Goal: Navigation & Orientation: Find specific page/section

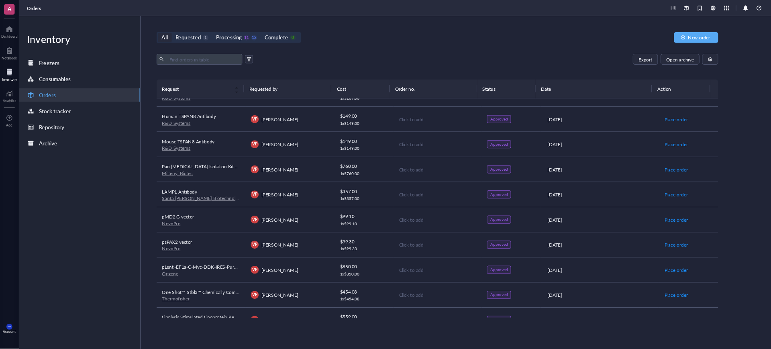
scroll to position [81, 0]
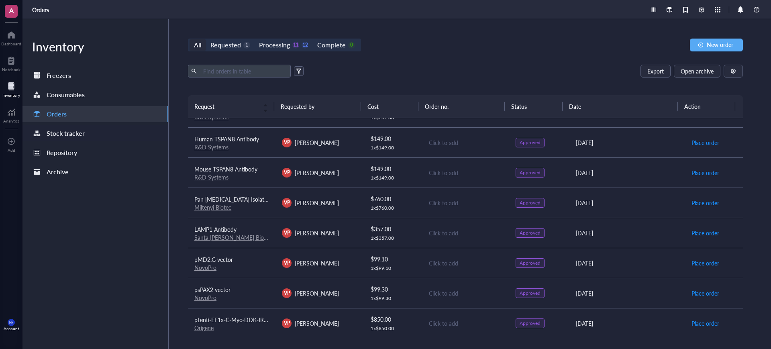
click at [81, 141] on div "Stock tracker" at bounding box center [96, 133] width 146 height 16
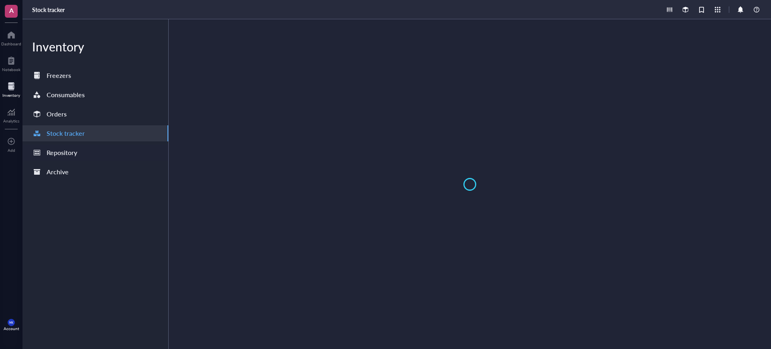
click at [80, 158] on div "Repository" at bounding box center [96, 153] width 146 height 16
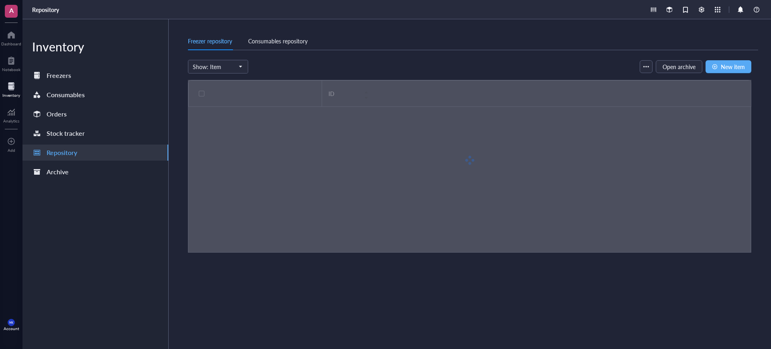
click at [301, 48] on div "Freezer repository Consumables repository" at bounding box center [473, 41] width 571 height 18
click at [299, 43] on div "Consumables repository" at bounding box center [277, 41] width 59 height 9
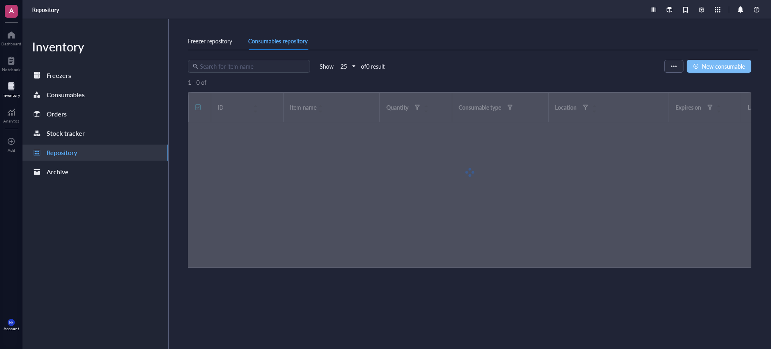
click at [720, 63] on span "New consumable" at bounding box center [723, 66] width 43 height 6
type input "[DATE]"
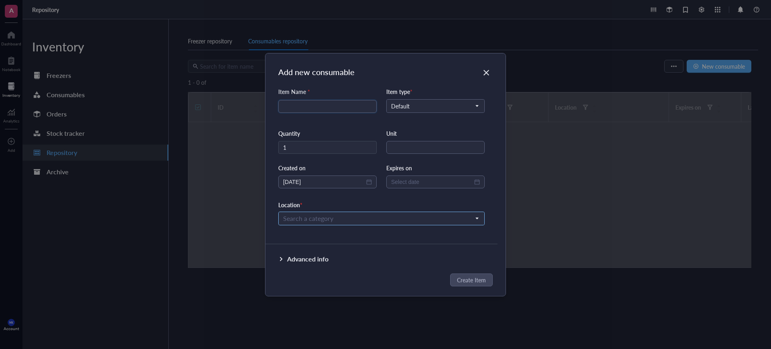
click at [305, 224] on div "Search a category" at bounding box center [381, 219] width 207 height 14
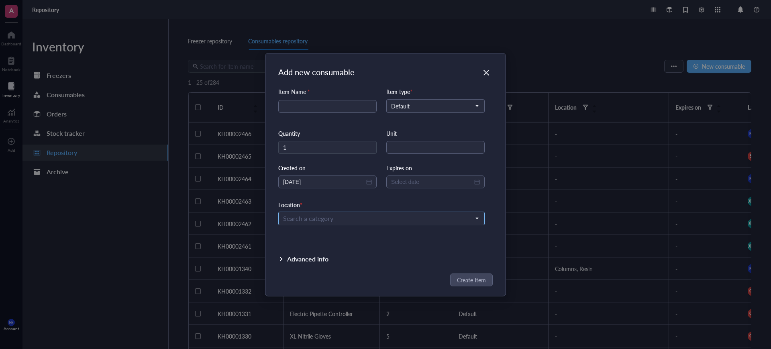
click at [318, 222] on input "search" at bounding box center [378, 219] width 190 height 12
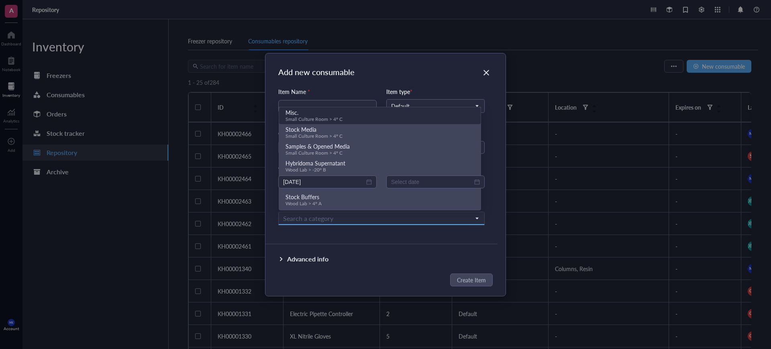
click at [454, 73] on div "Add new consumable" at bounding box center [391, 71] width 227 height 11
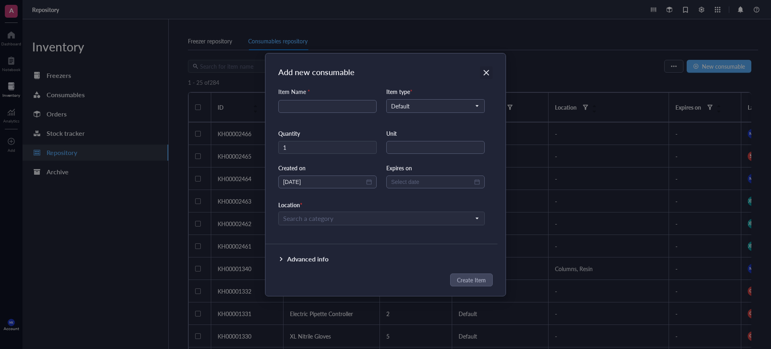
click at [487, 70] on icon "Close" at bounding box center [487, 73] width 8 height 8
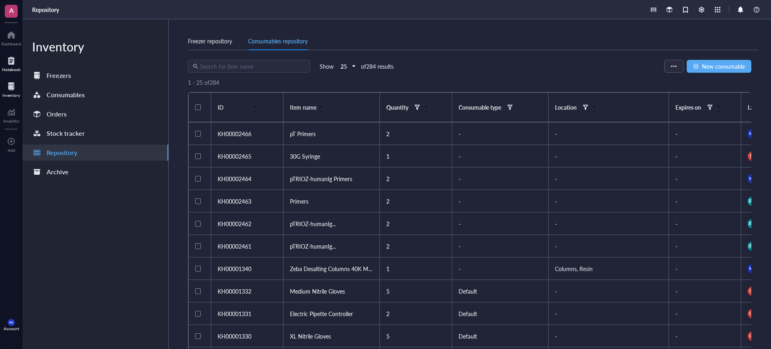
click at [3, 65] on div at bounding box center [11, 60] width 18 height 13
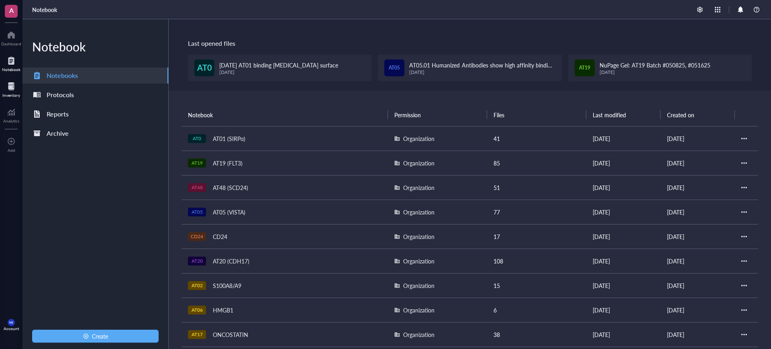
click at [14, 93] on div "Inventory" at bounding box center [11, 95] width 18 height 5
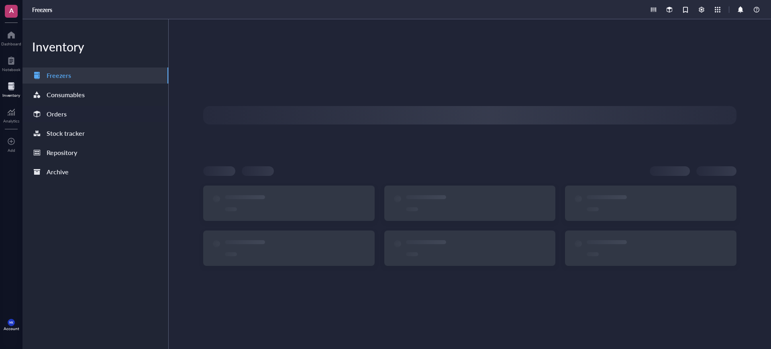
click at [75, 107] on div "Orders" at bounding box center [96, 114] width 146 height 16
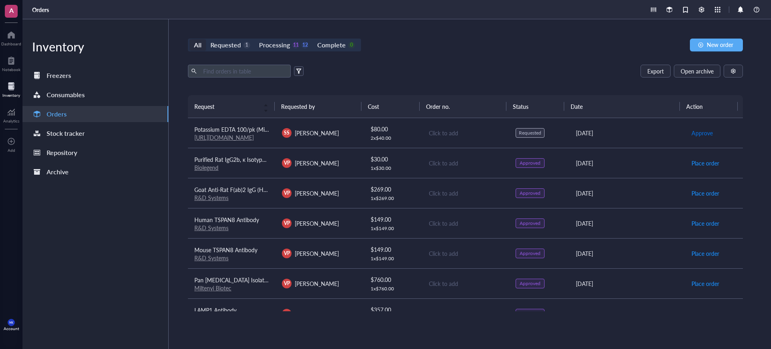
click at [697, 131] on span "Approve" at bounding box center [702, 133] width 21 height 9
click at [76, 149] on div "Repository" at bounding box center [62, 152] width 31 height 11
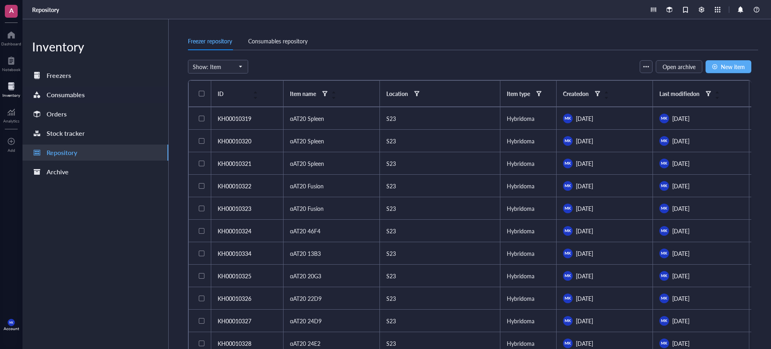
click at [87, 96] on div "Consumables" at bounding box center [96, 95] width 146 height 16
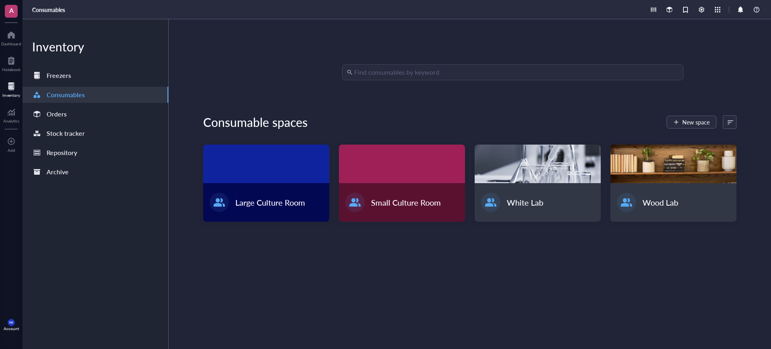
click at [69, 84] on div "Inventory Freezers Consumables Orders Stock tracker Repository Archive" at bounding box center [96, 184] width 146 height 330
click at [70, 78] on div "Freezers" at bounding box center [59, 75] width 25 height 11
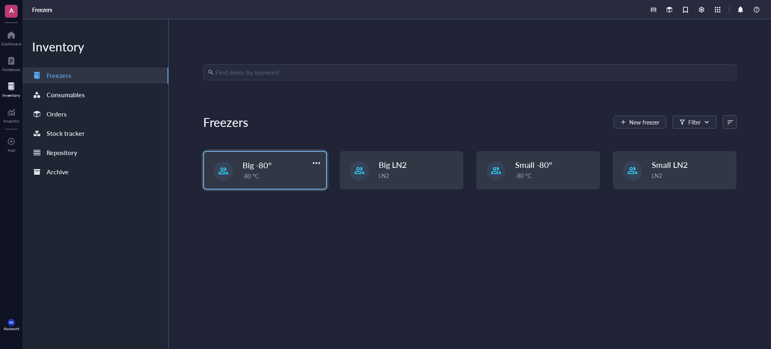
click at [288, 168] on div "Big -80°" at bounding box center [277, 165] width 68 height 11
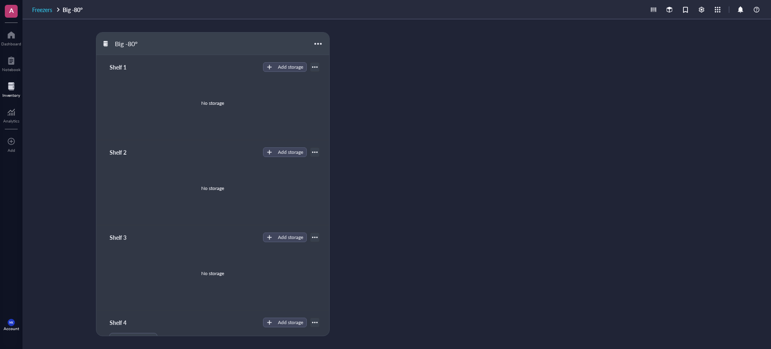
click at [47, 9] on span "Freezers" at bounding box center [42, 10] width 20 height 8
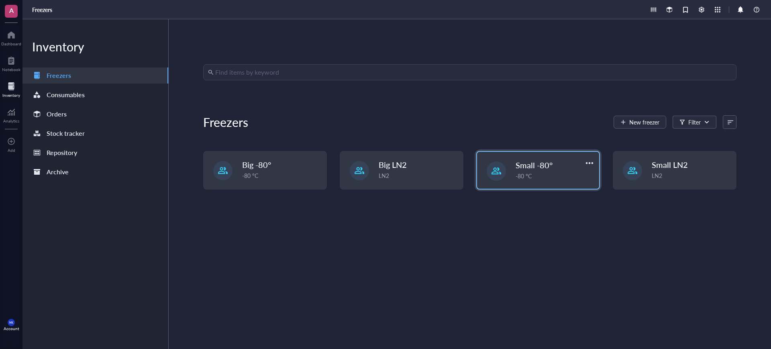
click at [546, 170] on span "Small -80°" at bounding box center [534, 165] width 37 height 11
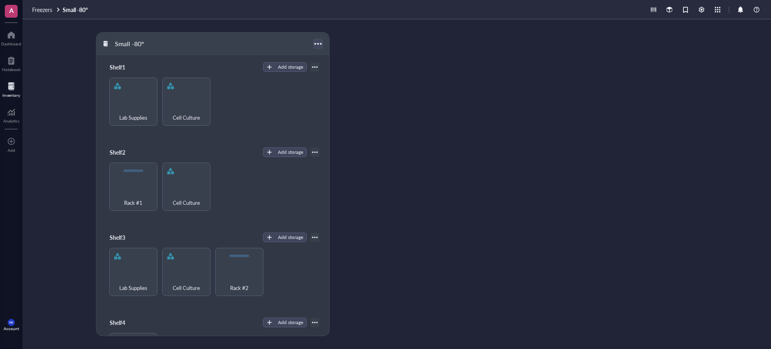
click at [323, 43] on div at bounding box center [318, 44] width 12 height 12
click at [297, 101] on div "Lab Supplies Cell Culture" at bounding box center [212, 102] width 213 height 48
click at [319, 65] on div "Shelf1 Add storage Lab Supplies Cell Culture" at bounding box center [212, 97] width 233 height 85
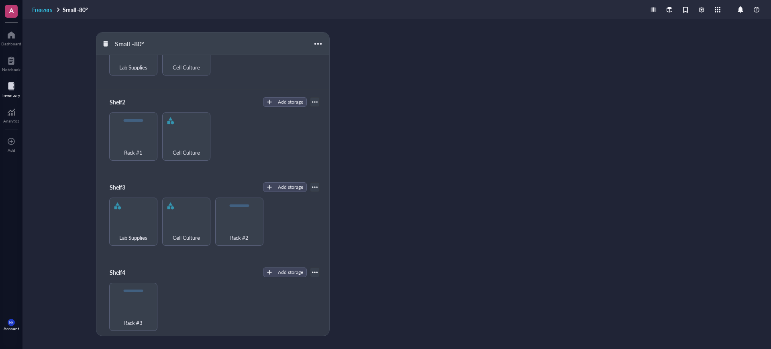
click at [44, 9] on span "Freezers" at bounding box center [42, 10] width 20 height 8
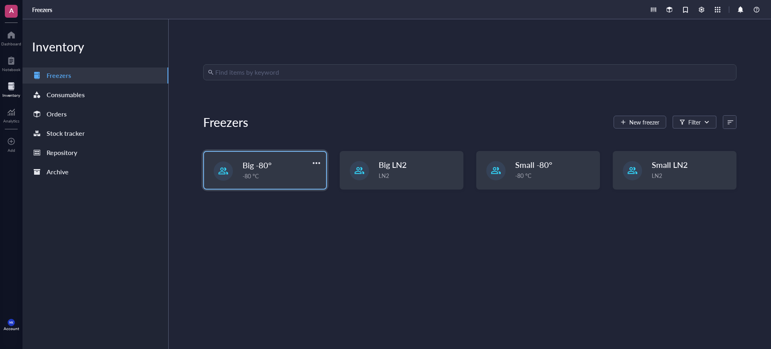
click at [262, 173] on div "-80 °C" at bounding box center [282, 176] width 79 height 9
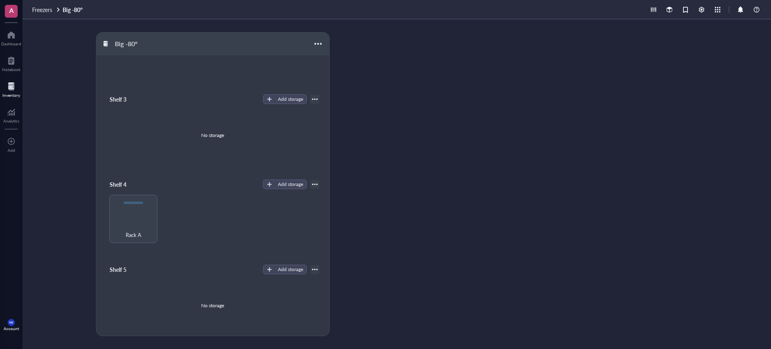
scroll to position [139, 0]
click at [149, 204] on div at bounding box center [148, 204] width 12 height 12
click at [278, 213] on div "Rack A" at bounding box center [212, 218] width 213 height 48
click at [128, 222] on div "Rack A" at bounding box center [133, 230] width 40 height 18
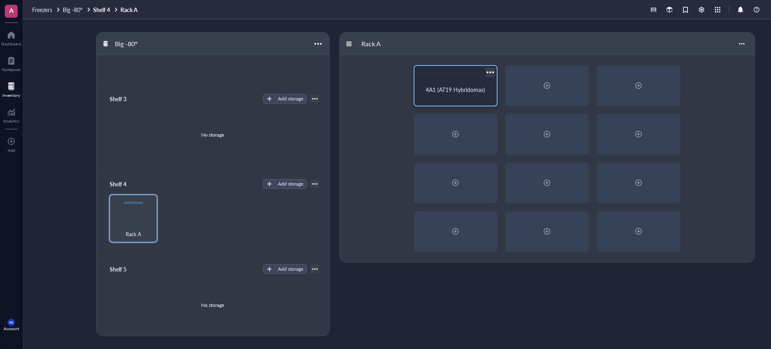
click at [491, 72] on div at bounding box center [491, 72] width 12 height 12
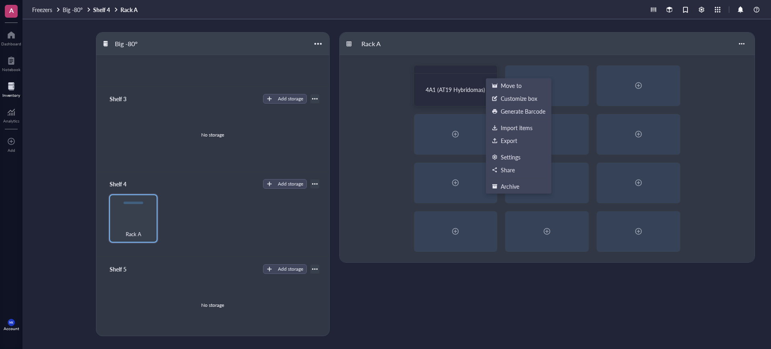
click at [385, 115] on div "4A1 (AT19 Hybridomas)" at bounding box center [547, 158] width 415 height 207
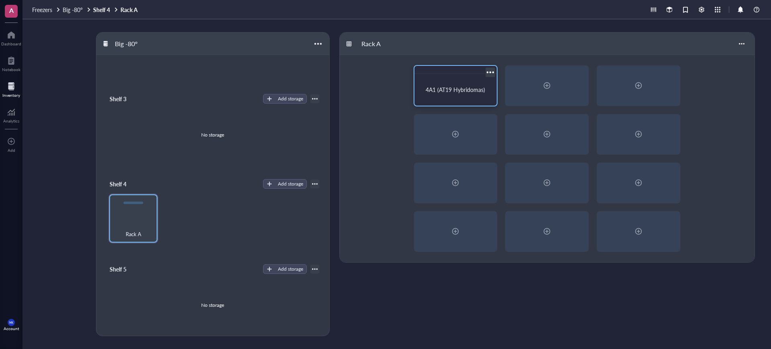
click at [452, 87] on span "4A1 (AT19 Hybridomas)" at bounding box center [455, 90] width 59 height 8
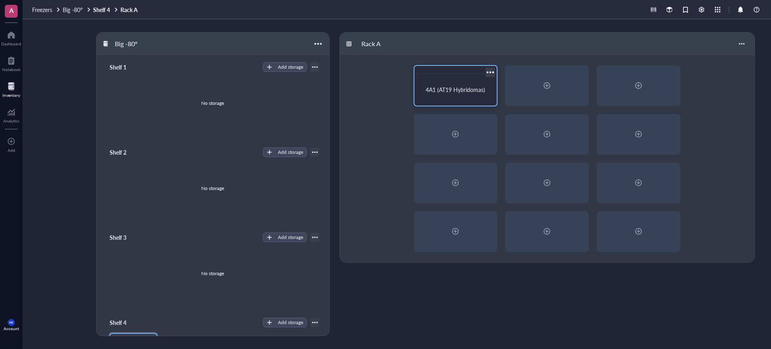
click at [488, 72] on div at bounding box center [491, 72] width 12 height 12
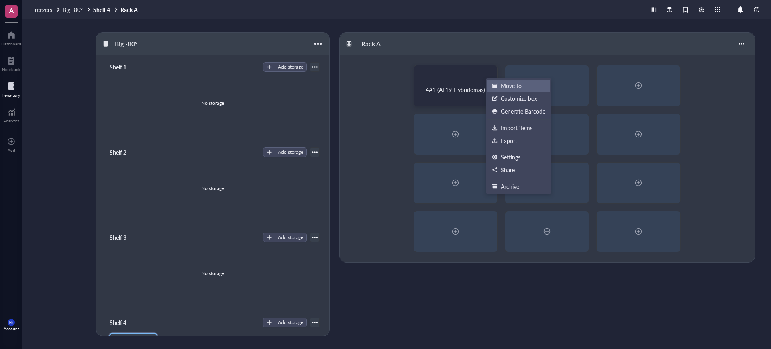
click at [518, 83] on div "Move to" at bounding box center [511, 85] width 21 height 7
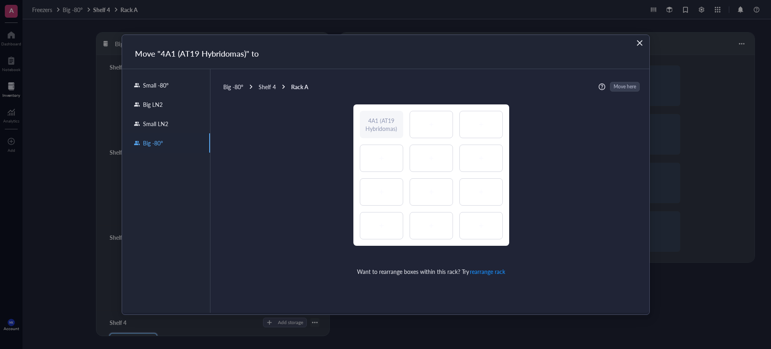
click at [247, 88] on div "Big -80° Shelf 4 Rack A" at bounding box center [265, 86] width 85 height 7
click at [239, 88] on div "Big -80°" at bounding box center [233, 86] width 20 height 7
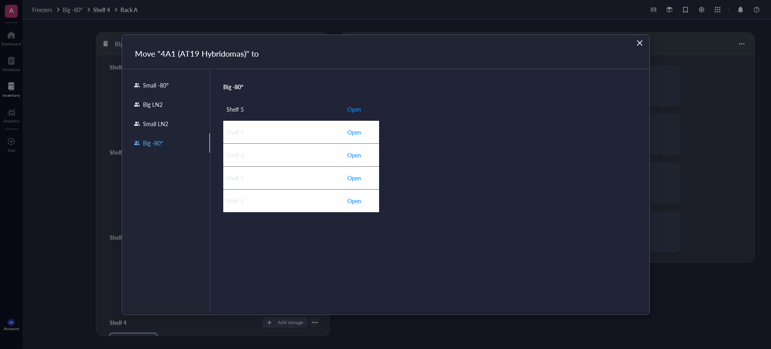
click at [358, 107] on span "Open" at bounding box center [355, 109] width 14 height 9
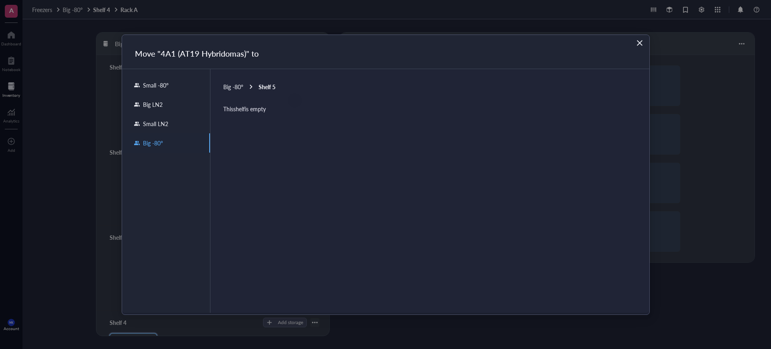
click at [240, 88] on span "Big -80°" at bounding box center [233, 87] width 20 height 8
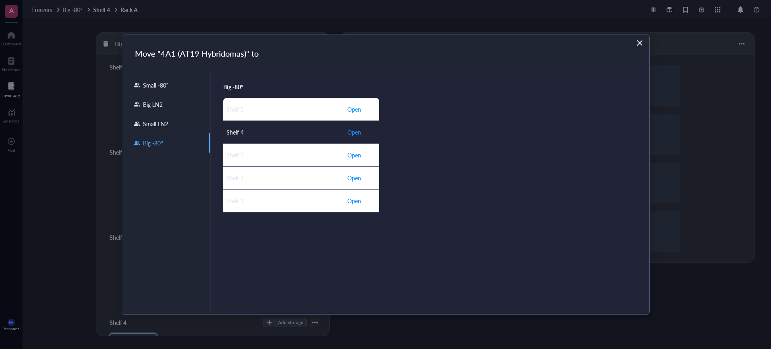
click at [357, 130] on span "Open" at bounding box center [355, 132] width 14 height 9
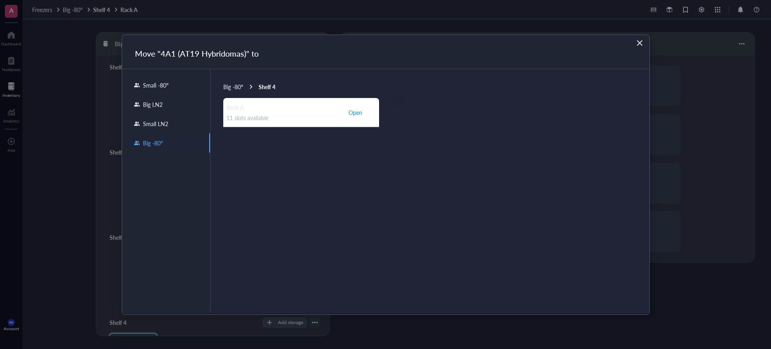
click at [238, 85] on span "Big -80°" at bounding box center [233, 87] width 20 height 8
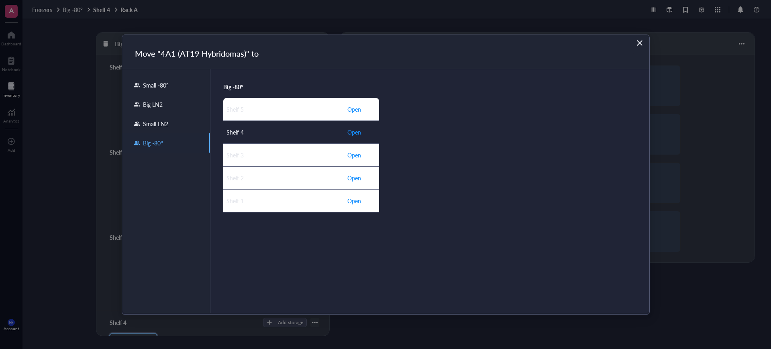
click at [356, 131] on span "Open" at bounding box center [355, 132] width 14 height 9
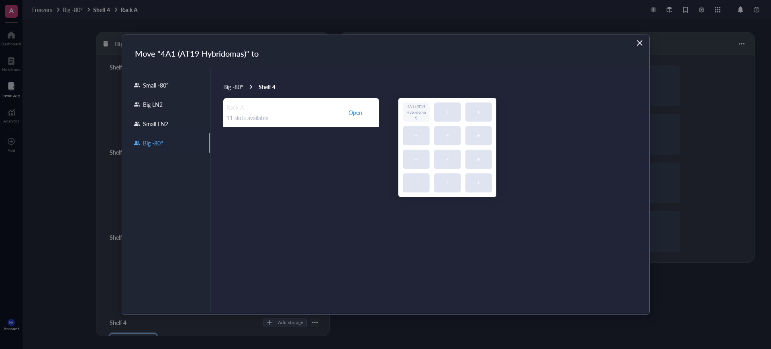
click at [233, 86] on span "Big -80°" at bounding box center [233, 87] width 20 height 8
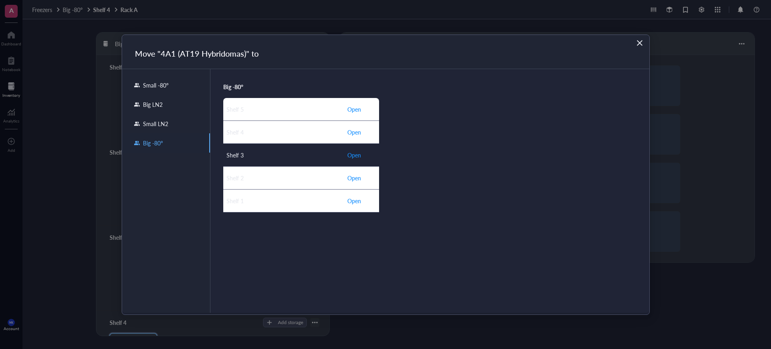
click at [352, 150] on button "Open" at bounding box center [354, 155] width 14 height 13
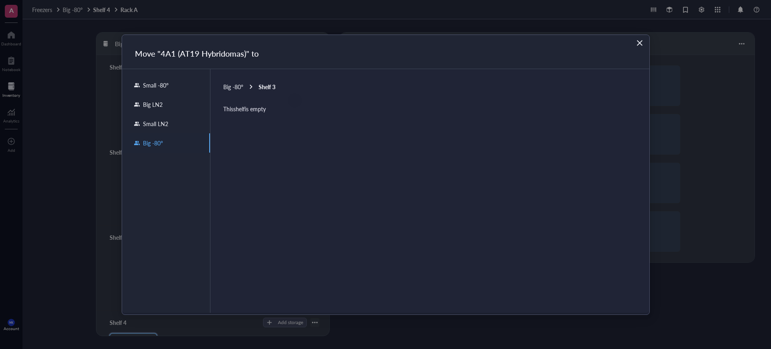
click at [234, 85] on span "Big -80°" at bounding box center [233, 87] width 20 height 8
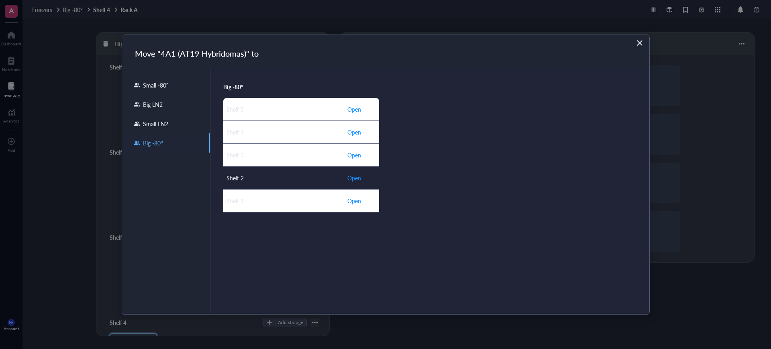
click at [366, 172] on td "Open" at bounding box center [361, 177] width 35 height 23
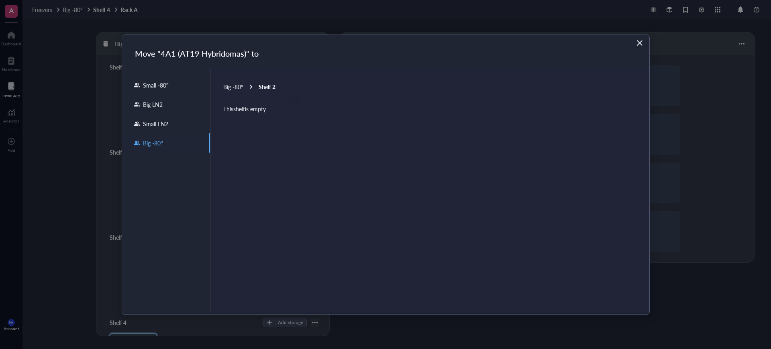
click at [235, 84] on span "Big -80°" at bounding box center [233, 87] width 20 height 8
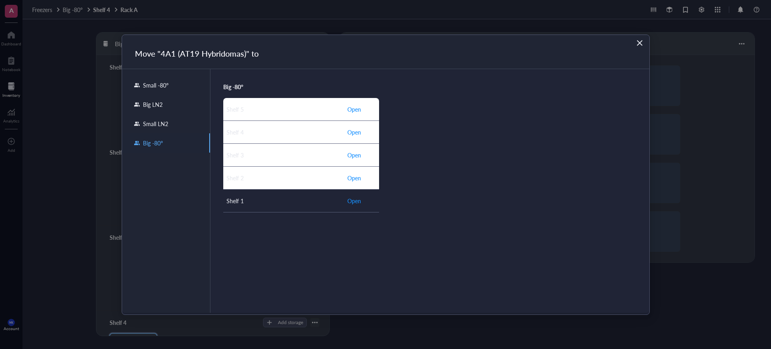
click at [352, 207] on td "Open" at bounding box center [361, 200] width 35 height 23
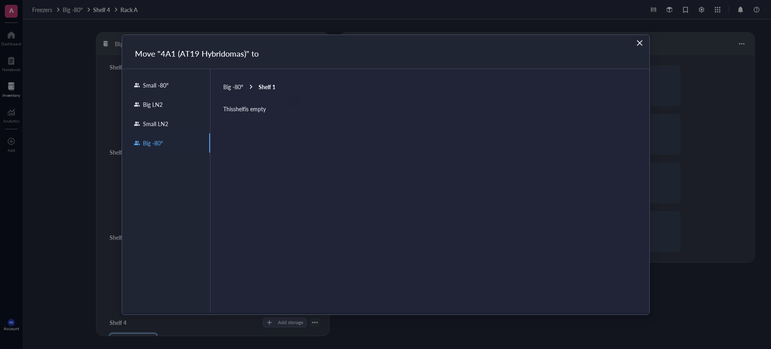
click at [235, 88] on span "Big -80°" at bounding box center [233, 87] width 20 height 8
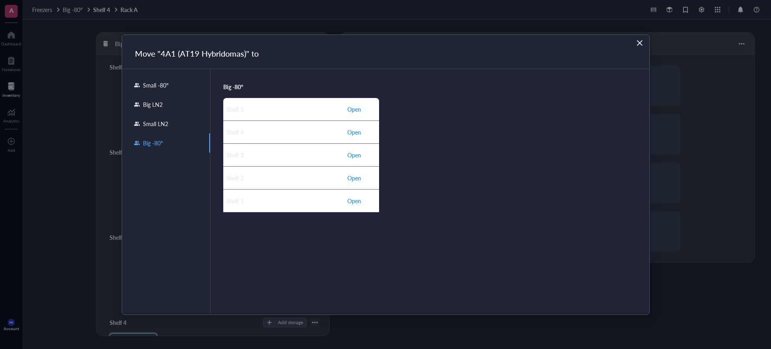
click at [168, 119] on div "Small LN2" at bounding box center [166, 123] width 88 height 19
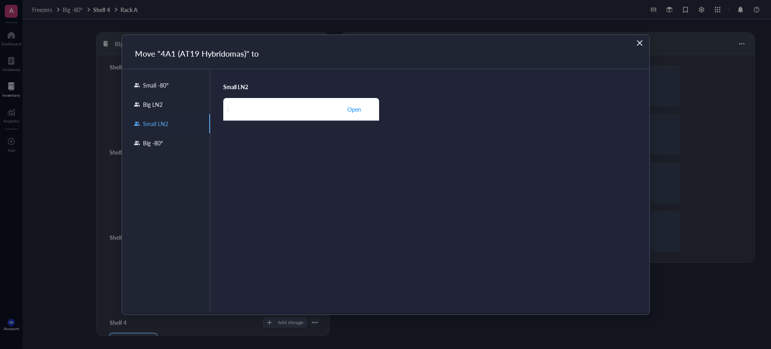
click at [162, 101] on div "Big LN2" at bounding box center [151, 104] width 23 height 7
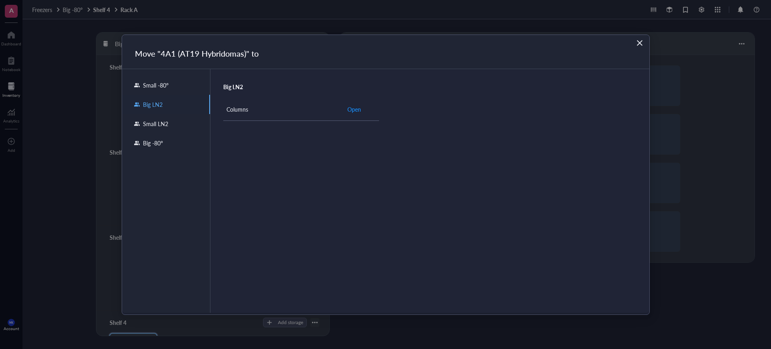
click at [279, 113] on td "Columns" at bounding box center [283, 109] width 121 height 23
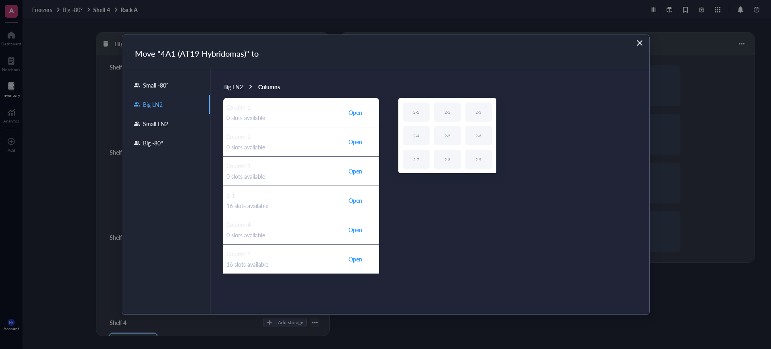
click at [158, 77] on div "Small -80°" at bounding box center [166, 85] width 88 height 19
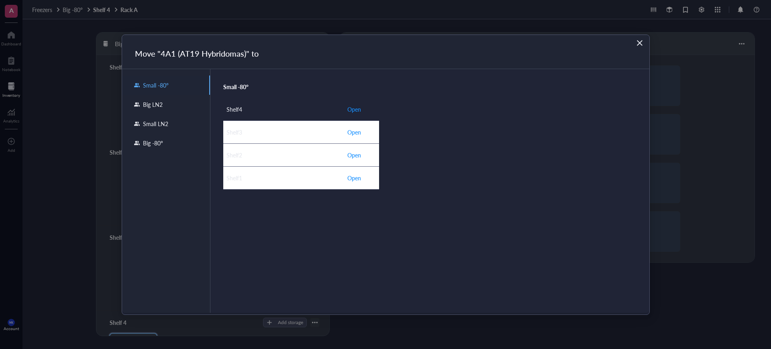
click at [275, 105] on div "Shelf4" at bounding box center [284, 109] width 114 height 9
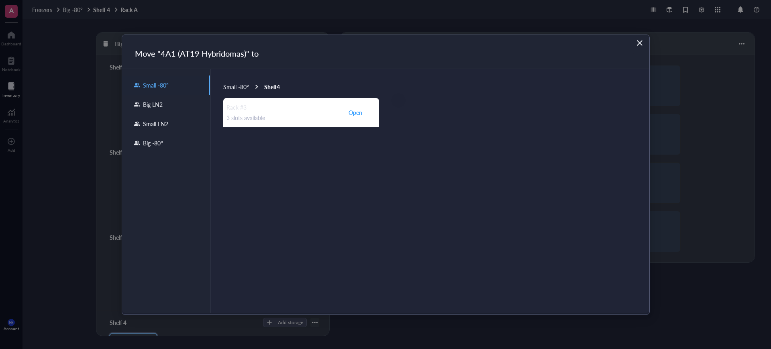
click at [636, 43] on icon "Close" at bounding box center [640, 43] width 8 height 8
